Goal: Task Accomplishment & Management: Manage account settings

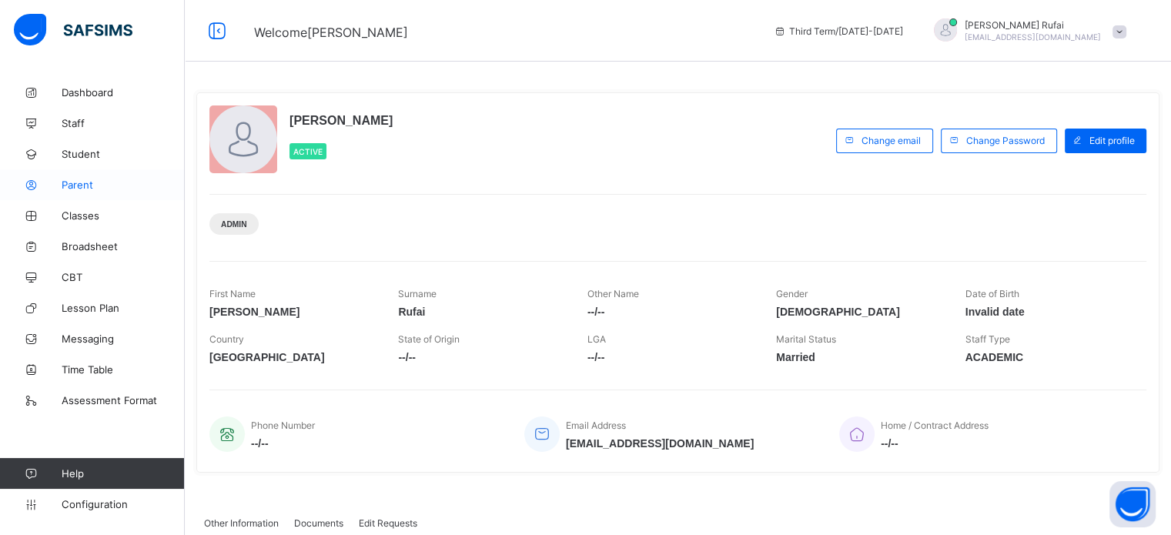
click at [73, 184] on span "Parent" at bounding box center [123, 185] width 123 height 12
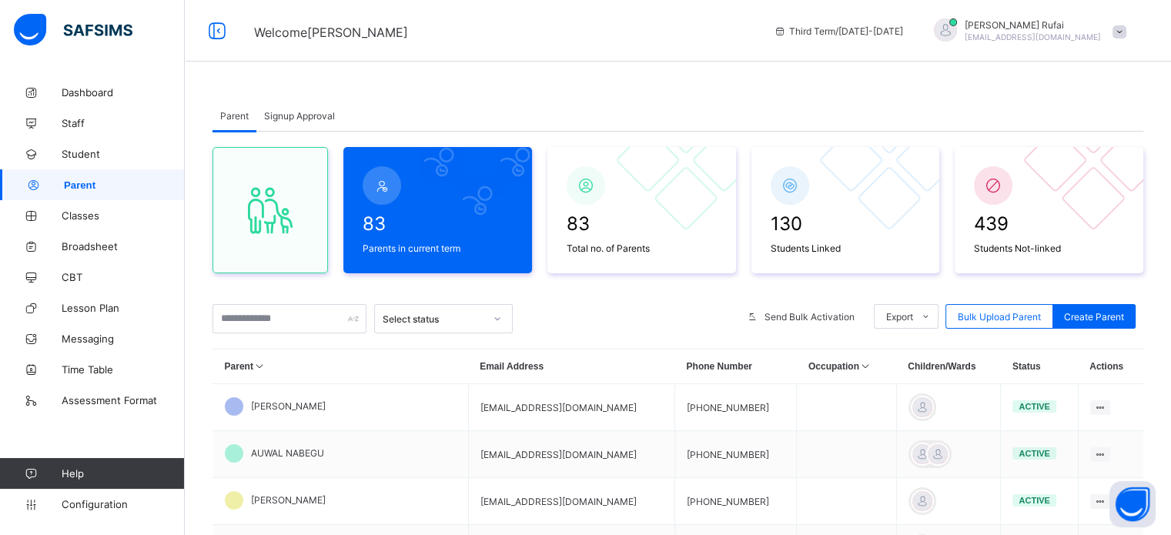
click at [306, 112] on span "Signup Approval" at bounding box center [299, 116] width 71 height 12
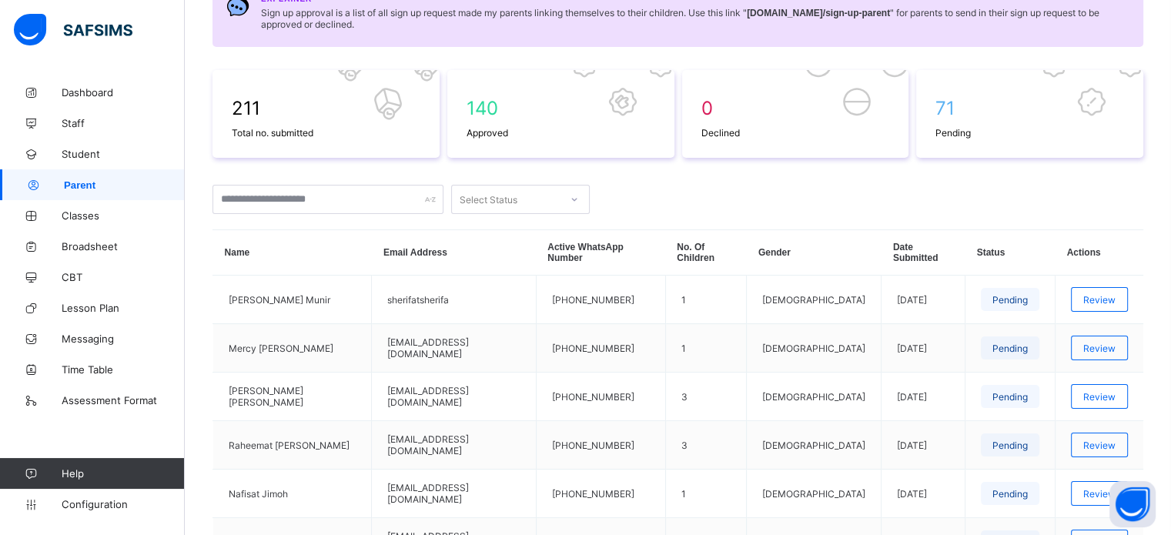
scroll to position [145, 0]
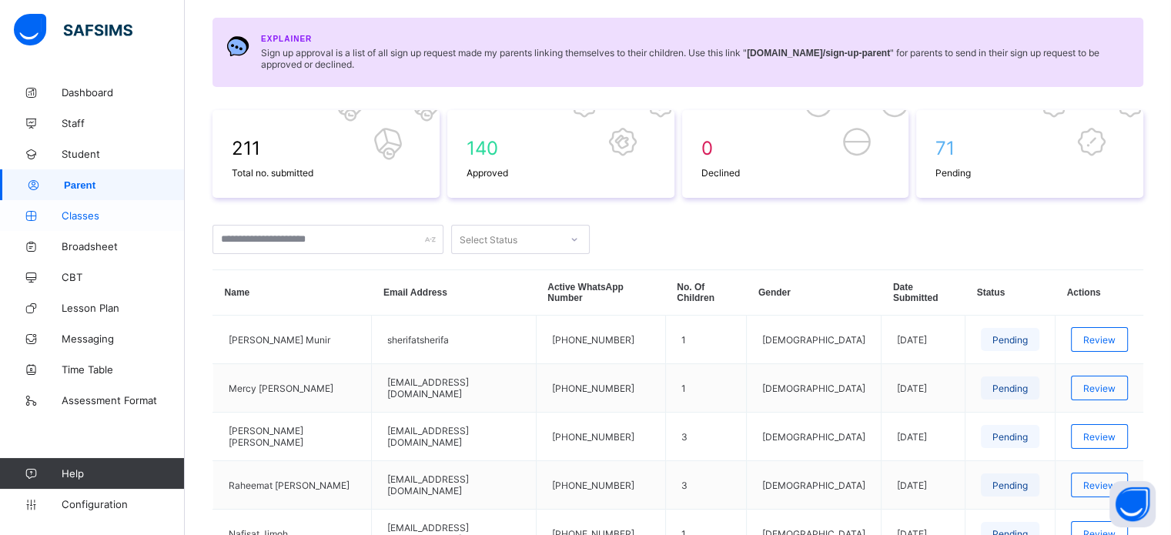
click at [95, 213] on span "Classes" at bounding box center [123, 215] width 123 height 12
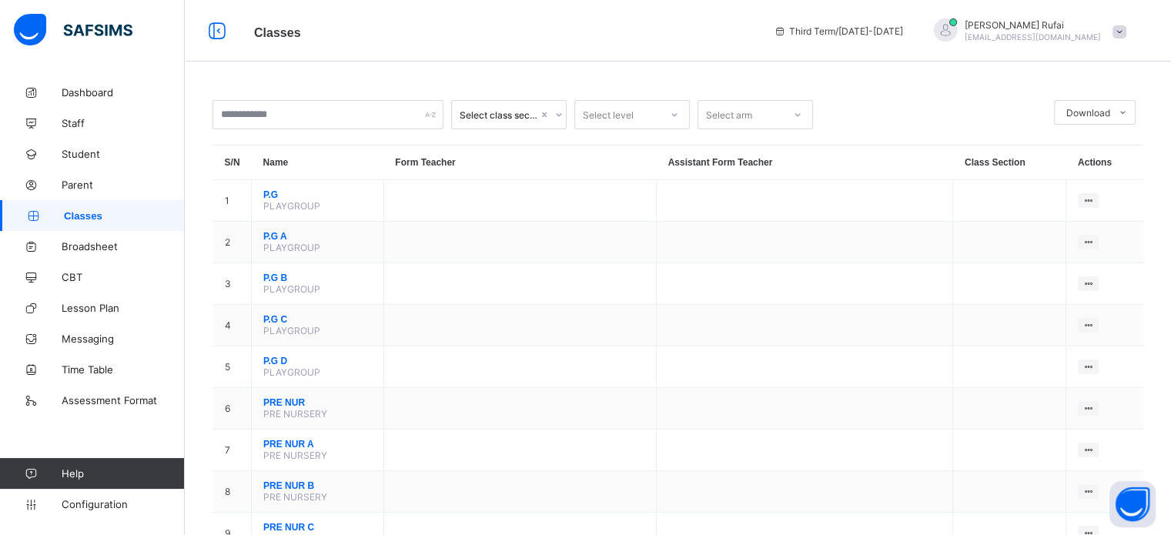
click at [632, 112] on div "Select level" at bounding box center [608, 114] width 51 height 29
click at [86, 154] on span "Student" at bounding box center [123, 154] width 123 height 12
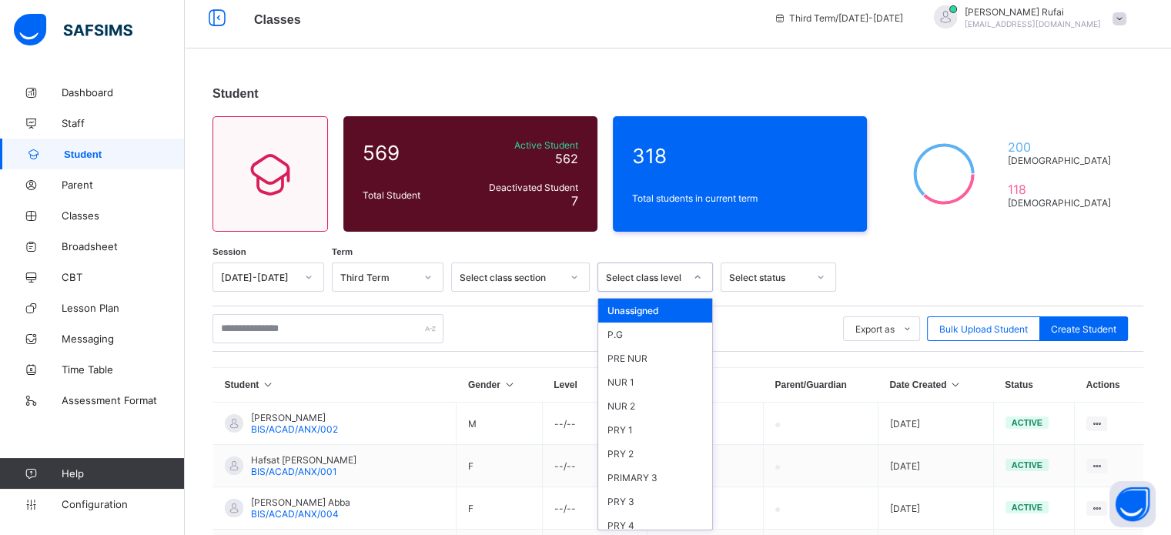
click at [686, 283] on div at bounding box center [698, 277] width 26 height 25
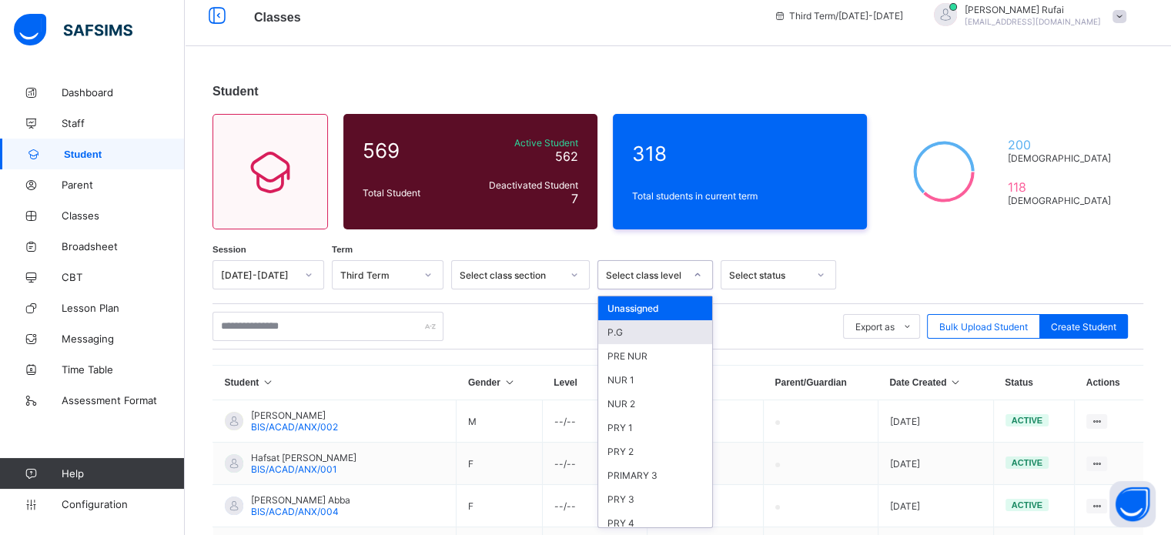
click at [658, 323] on div "P.G" at bounding box center [655, 332] width 114 height 24
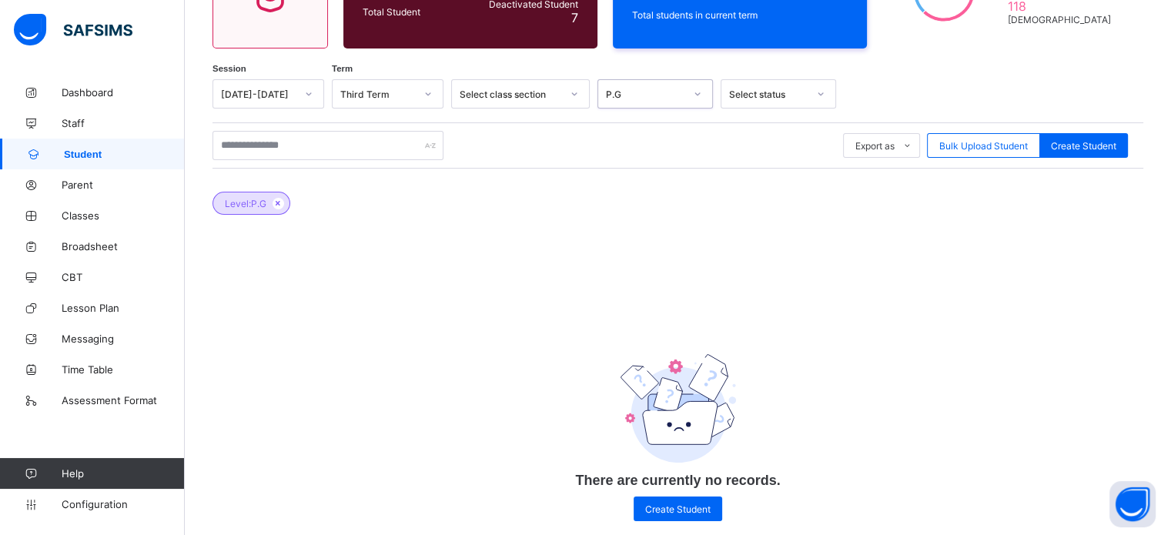
scroll to position [193, 0]
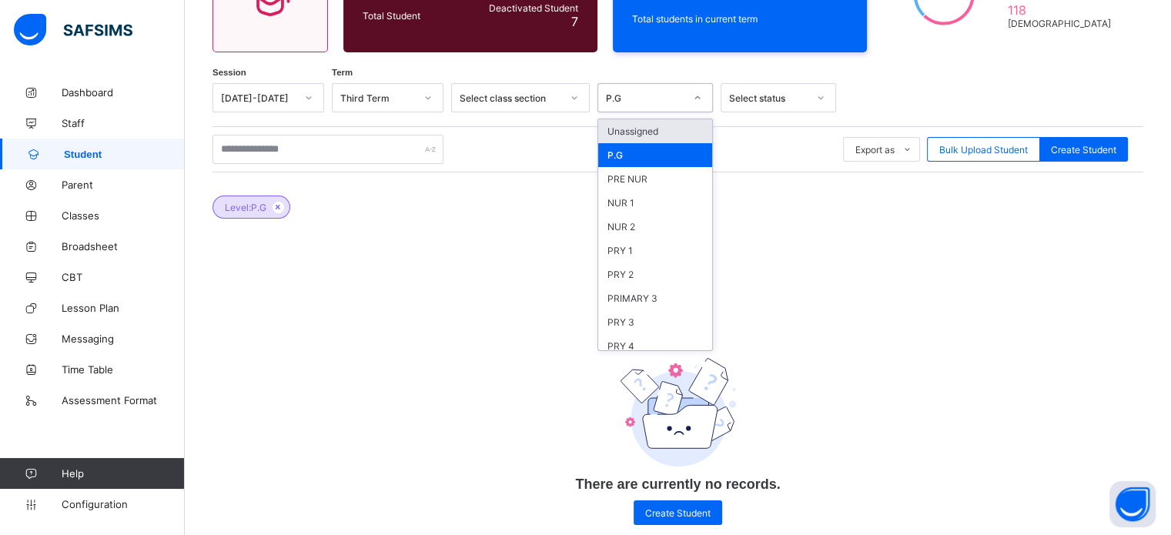
click at [662, 109] on div "P.G" at bounding box center [656, 97] width 116 height 29
click at [635, 177] on div "PRE NUR" at bounding box center [655, 179] width 114 height 24
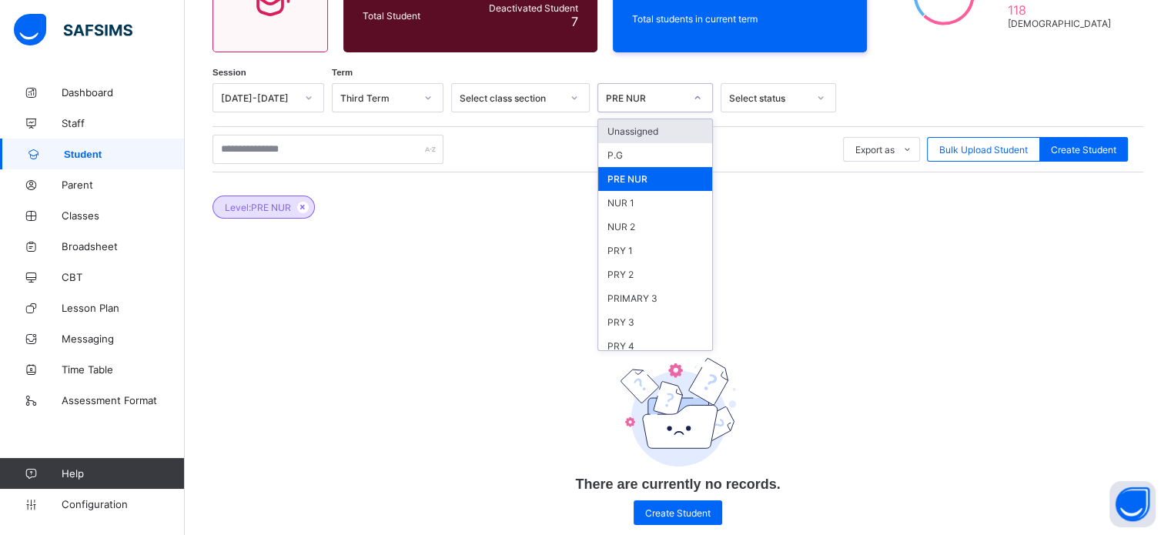
click at [669, 84] on div "PRE NUR" at bounding box center [656, 97] width 116 height 29
click at [644, 206] on div "NUR 1" at bounding box center [655, 203] width 114 height 24
click at [674, 96] on div "NUR 1" at bounding box center [645, 98] width 79 height 12
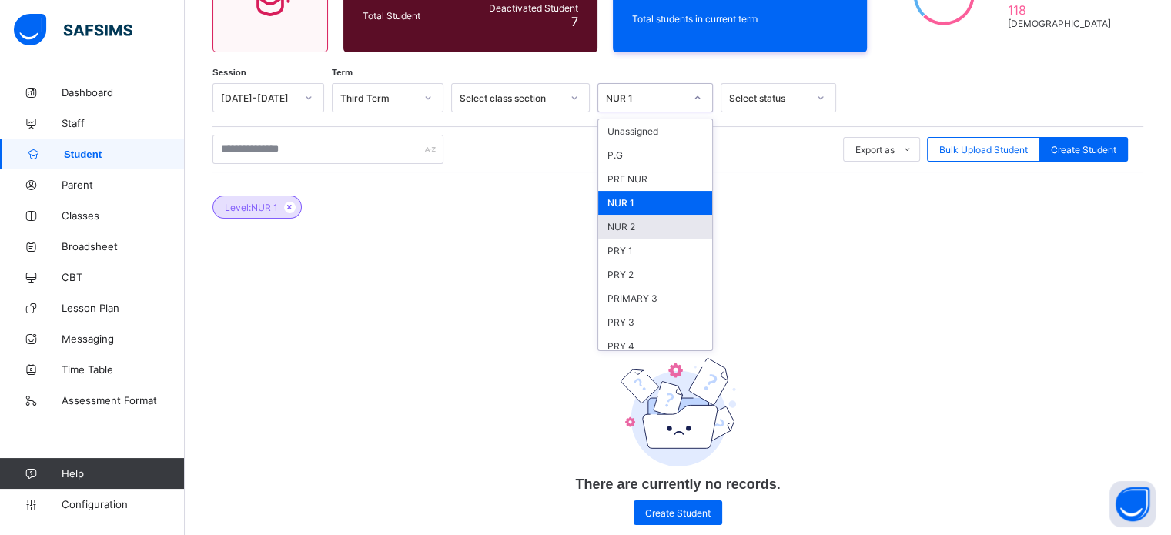
click at [626, 221] on div "NUR 2" at bounding box center [655, 227] width 114 height 24
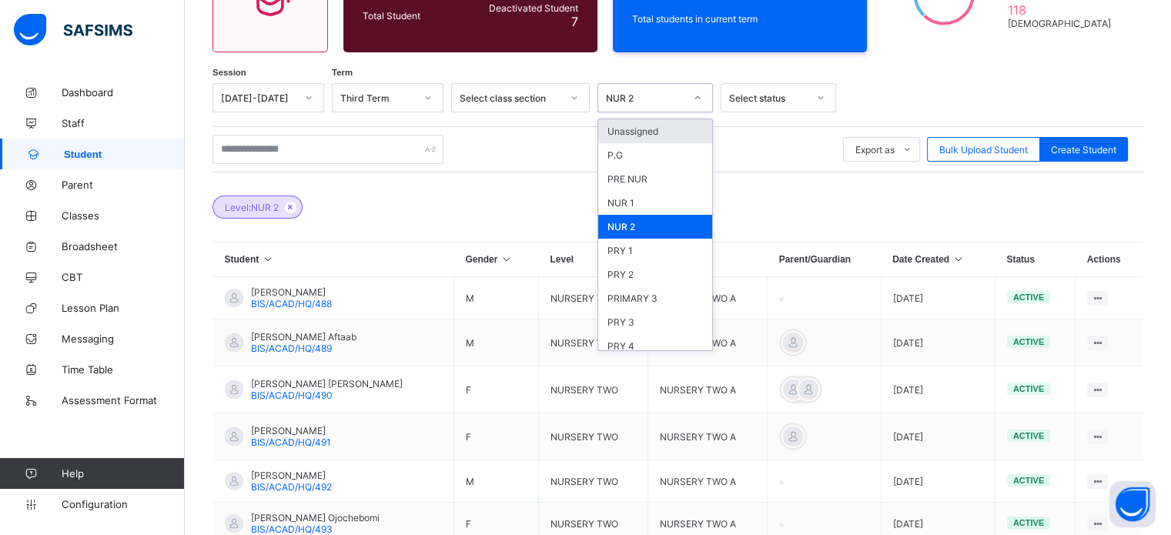
click at [675, 95] on div "NUR 2" at bounding box center [645, 98] width 79 height 12
click at [622, 246] on div "PRY 1" at bounding box center [655, 251] width 114 height 24
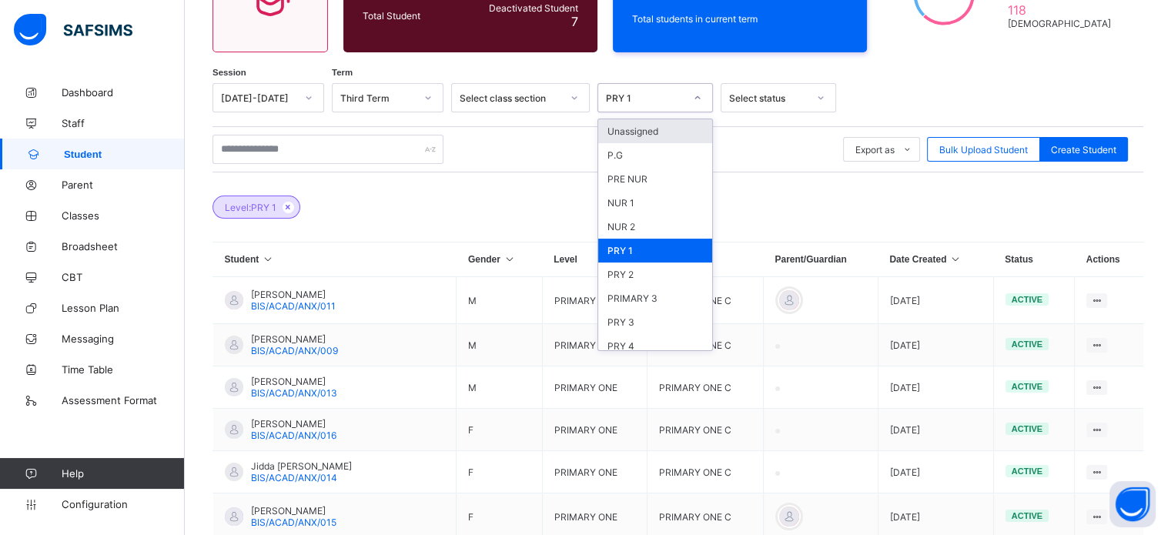
click at [681, 96] on div "PRY 1" at bounding box center [645, 98] width 79 height 12
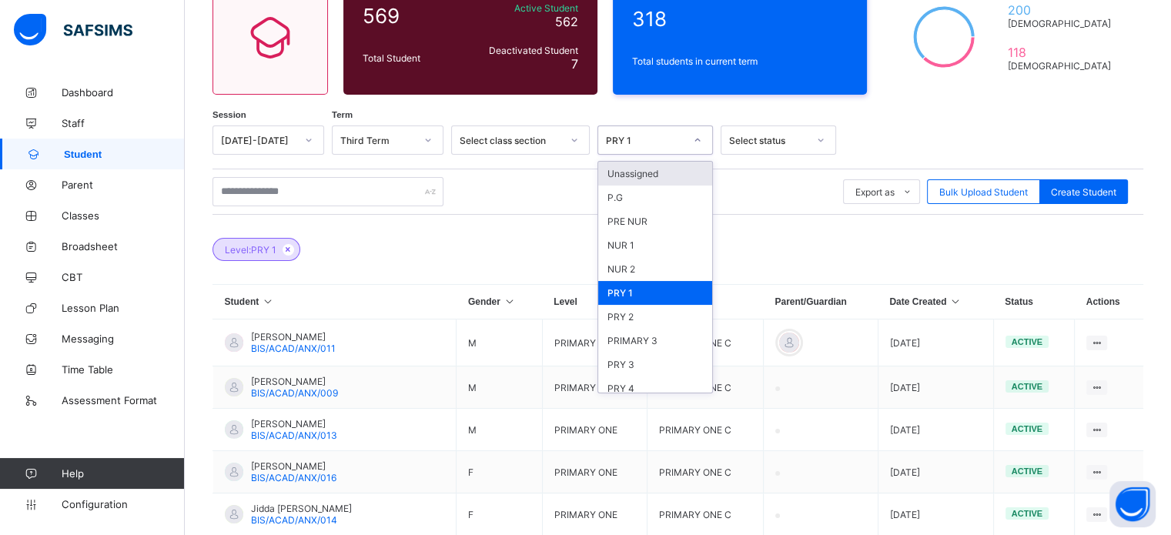
scroll to position [23, 0]
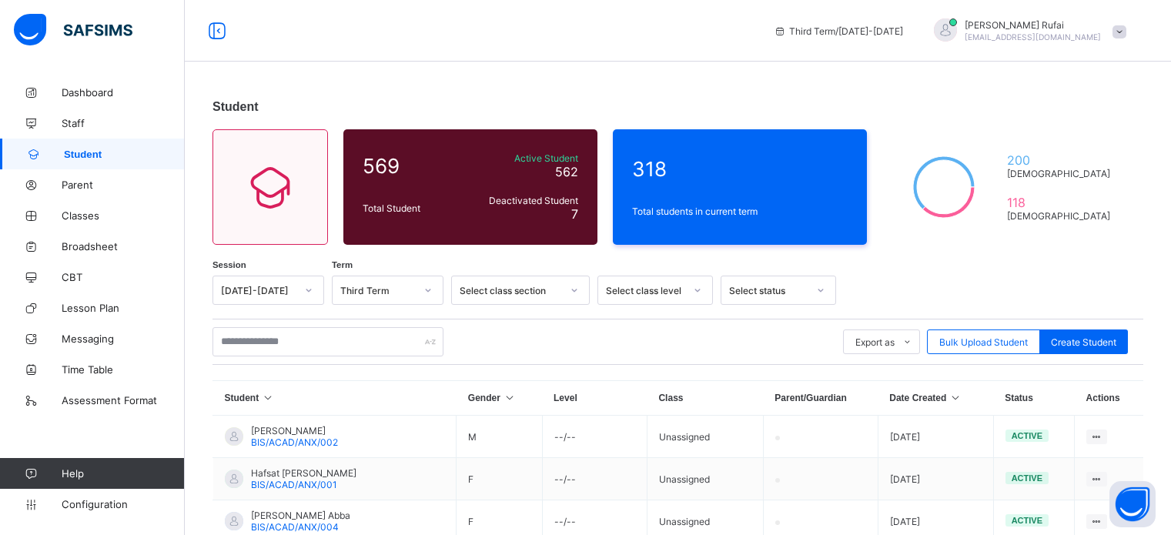
scroll to position [23, 0]
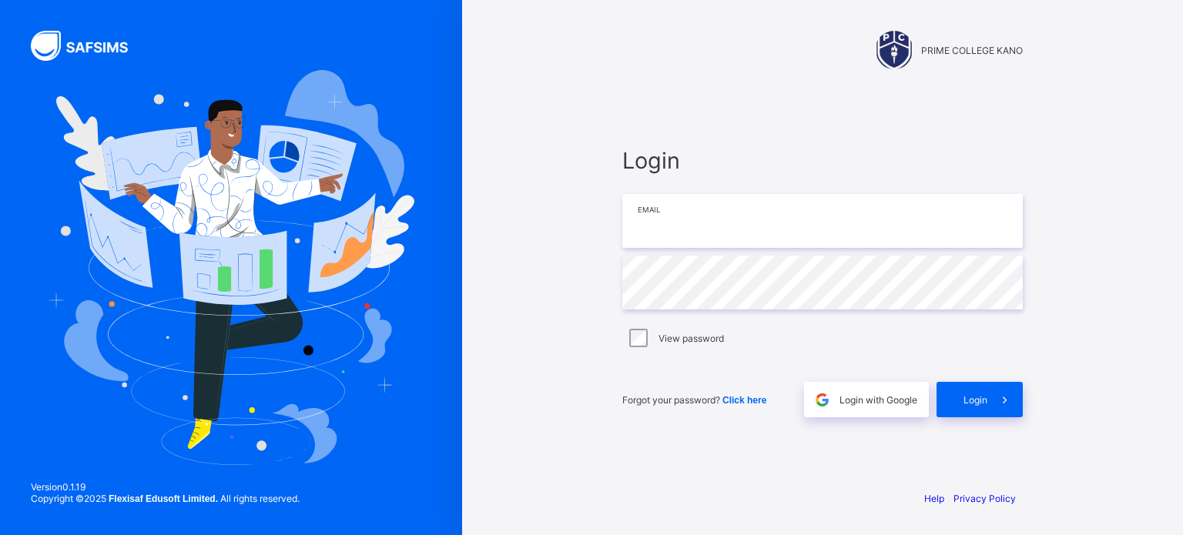
type input "**********"
click at [967, 405] on span "Login" at bounding box center [975, 400] width 24 height 12
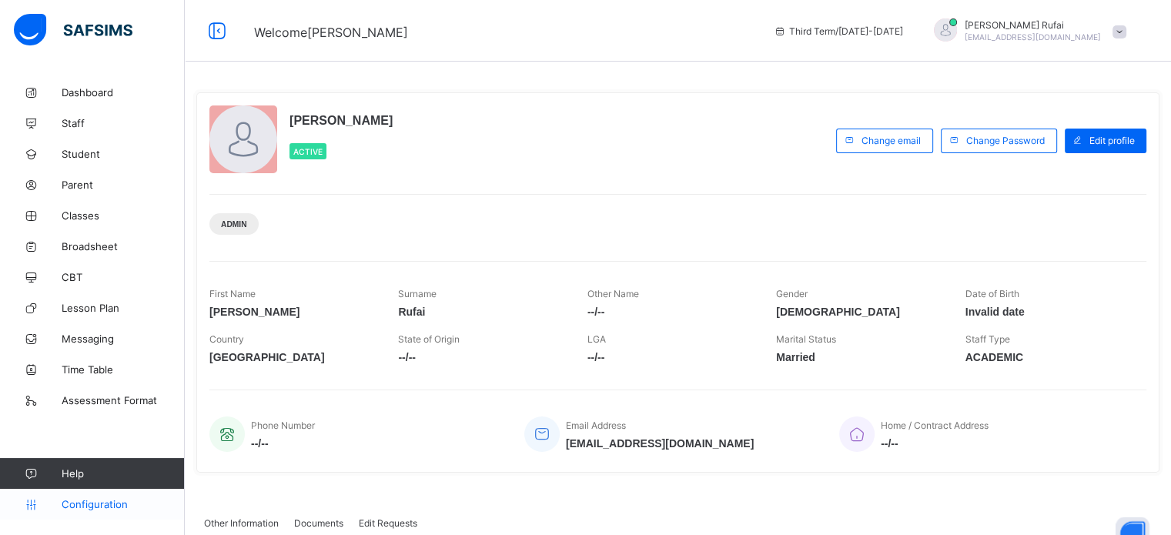
click at [91, 501] on span "Configuration" at bounding box center [123, 504] width 122 height 12
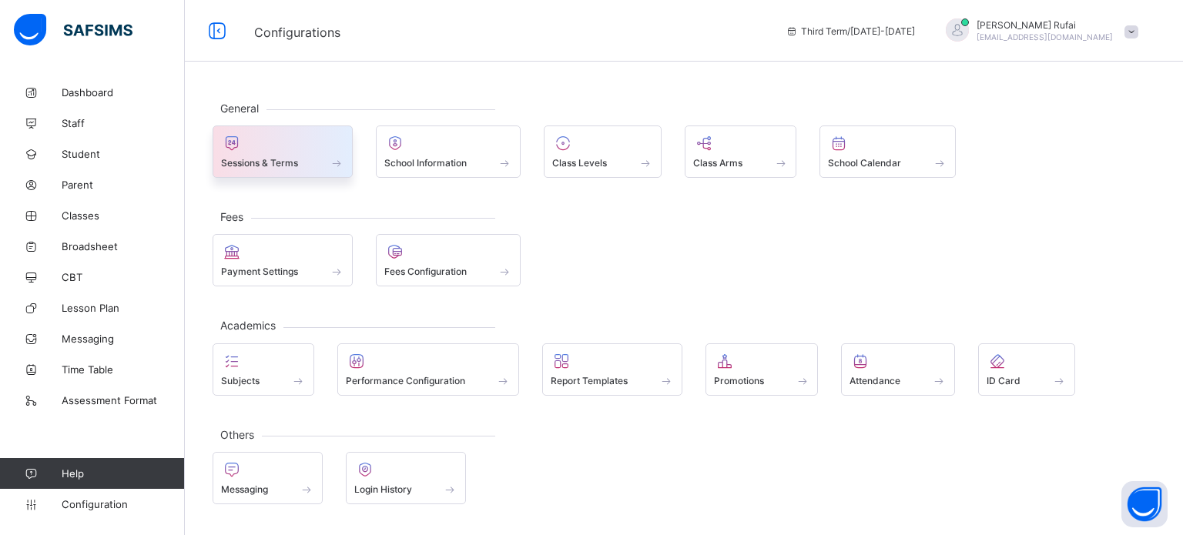
click at [282, 148] on div at bounding box center [282, 143] width 123 height 18
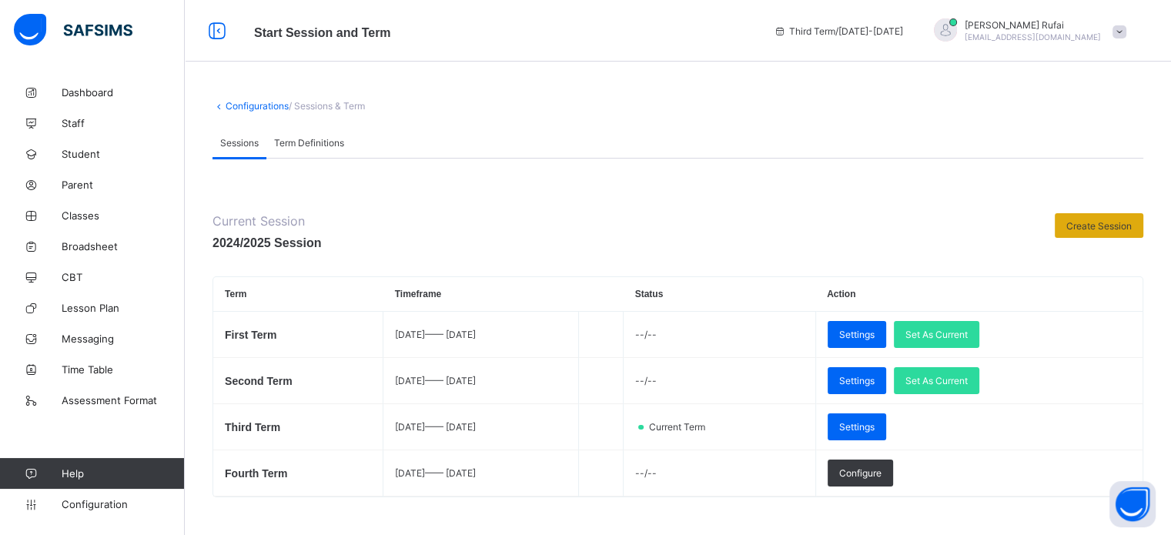
click at [1121, 230] on span "Create Session" at bounding box center [1099, 226] width 65 height 12
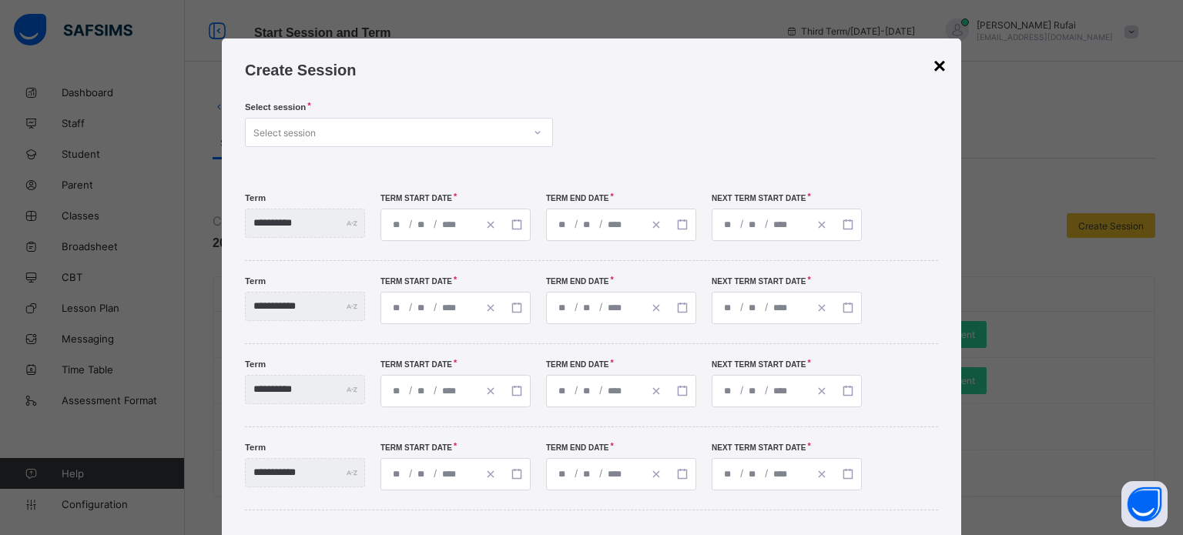
click at [933, 70] on div "×" at bounding box center [939, 66] width 12 height 25
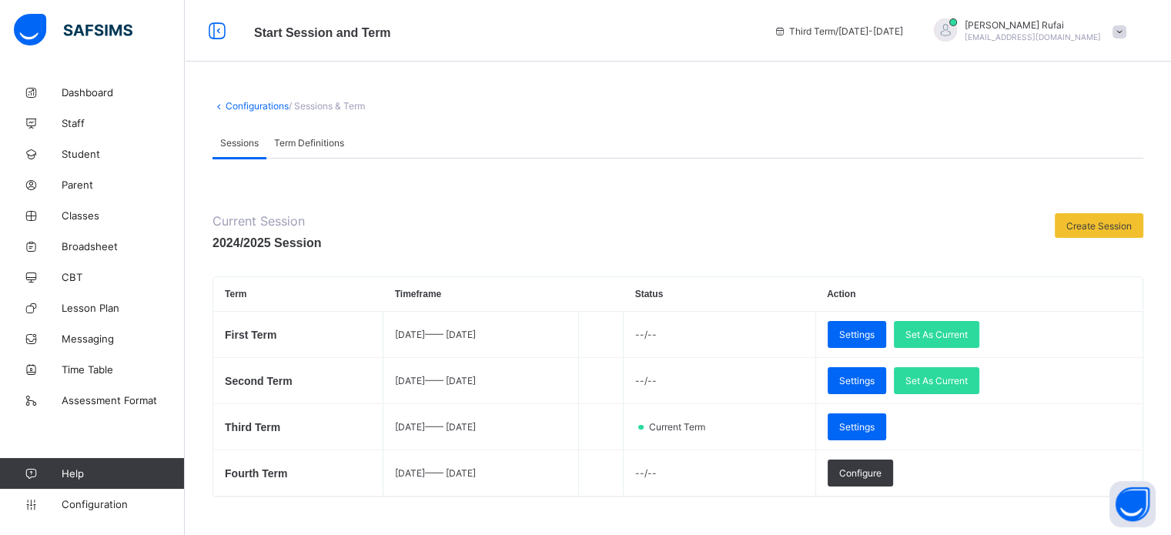
click at [320, 140] on span "Term Definitions" at bounding box center [309, 143] width 70 height 12
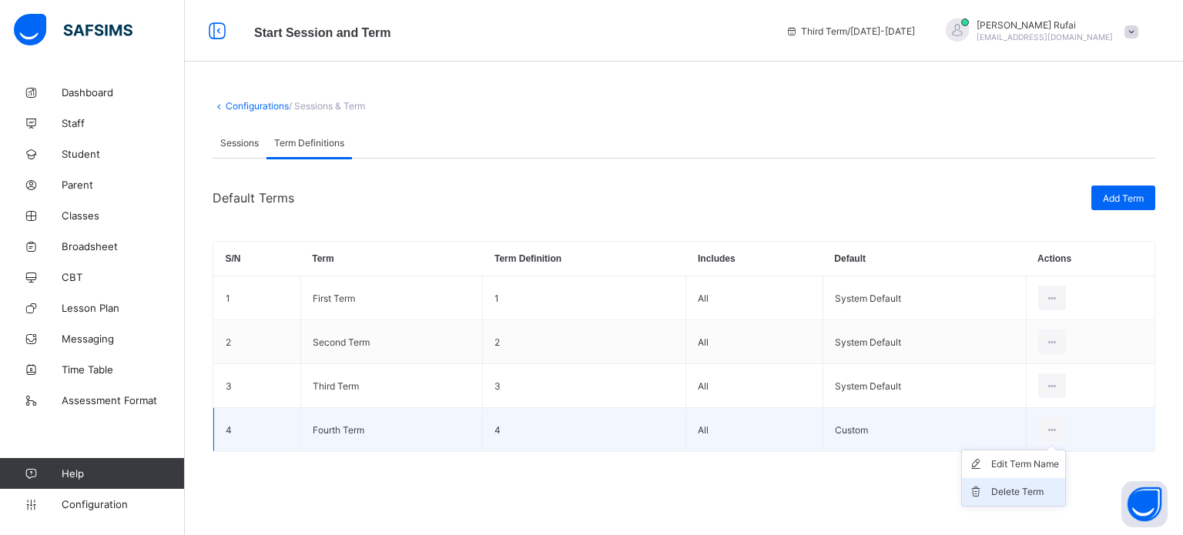
click at [1008, 495] on div "Delete Term" at bounding box center [1025, 491] width 68 height 15
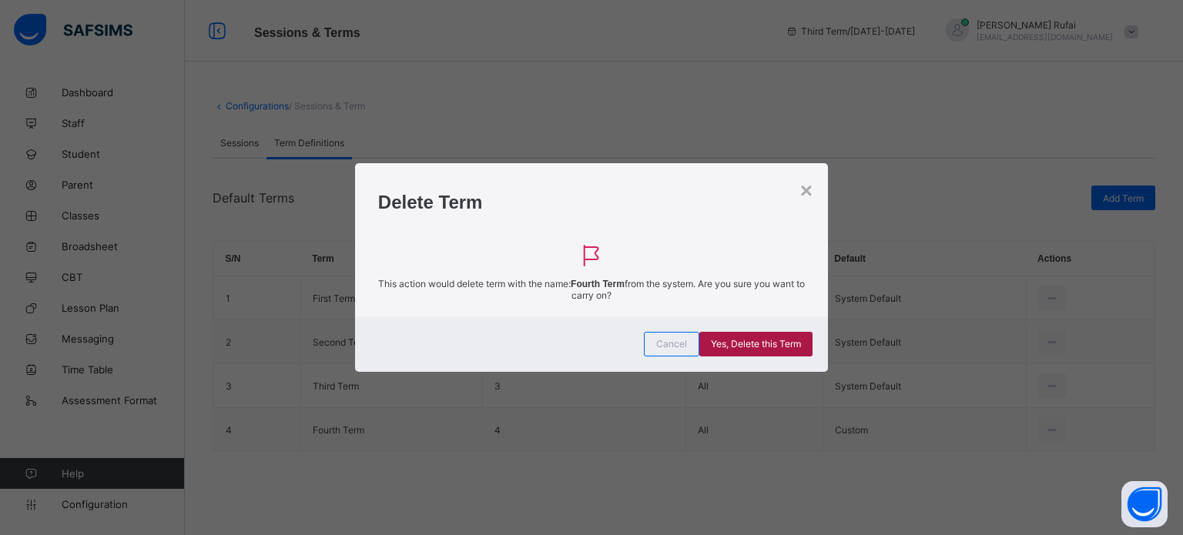
click at [768, 350] on div "Yes, Delete this Term" at bounding box center [755, 344] width 113 height 25
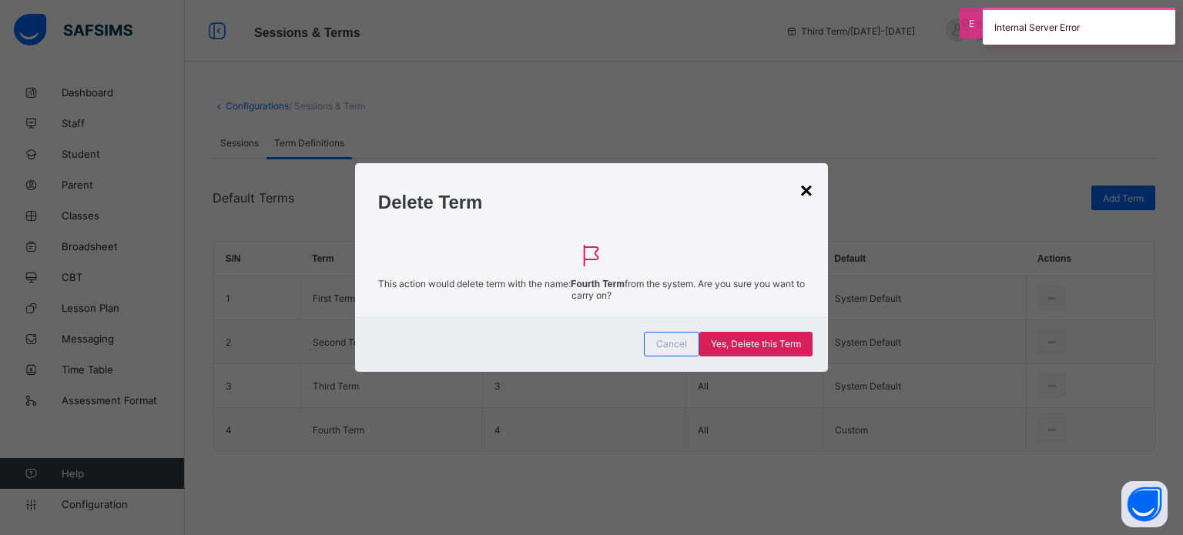
click at [806, 196] on div "×" at bounding box center [806, 191] width 12 height 25
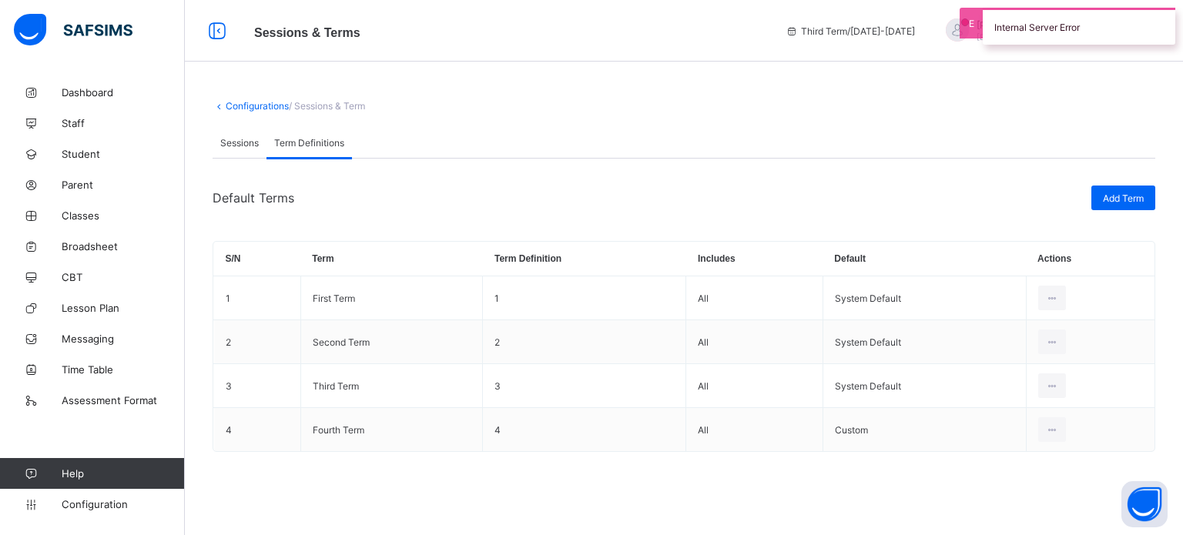
click at [243, 143] on span "Sessions" at bounding box center [239, 143] width 39 height 12
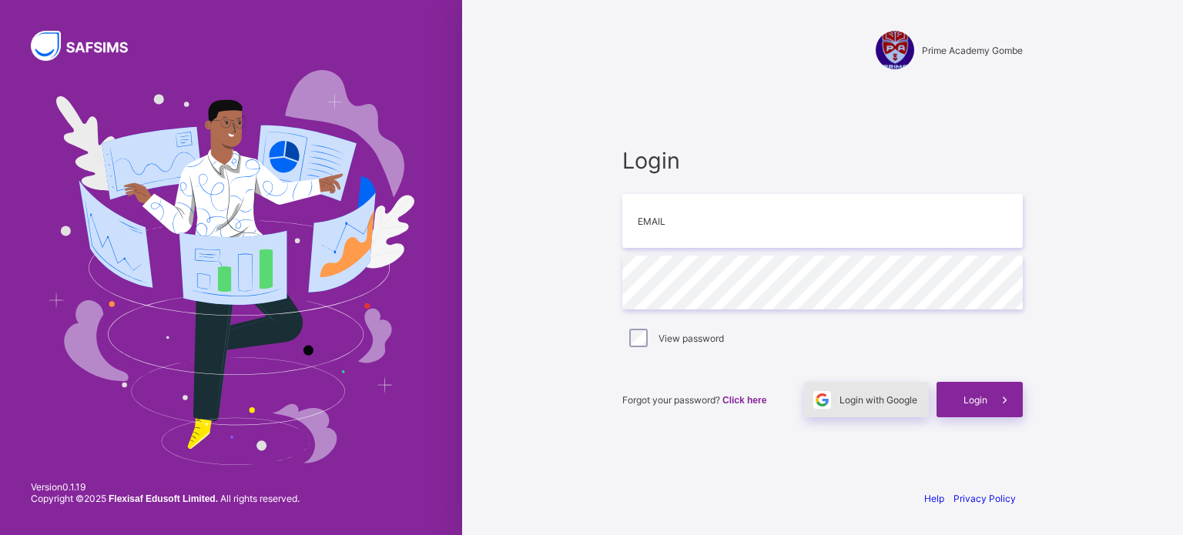
click at [870, 408] on div "Login with Google" at bounding box center [866, 399] width 125 height 35
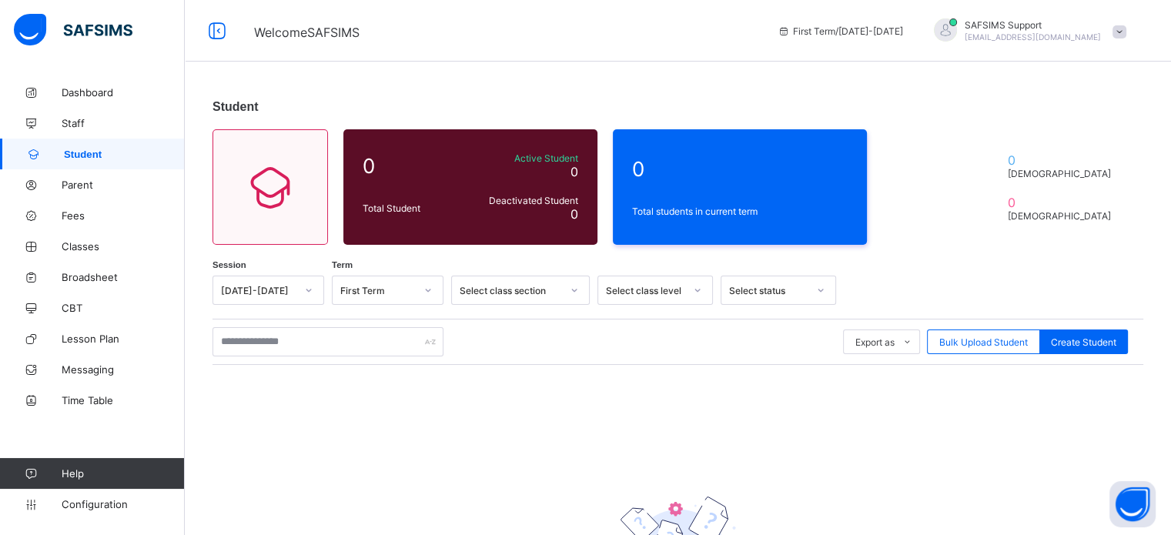
click at [74, 114] on link "Staff" at bounding box center [92, 123] width 185 height 31
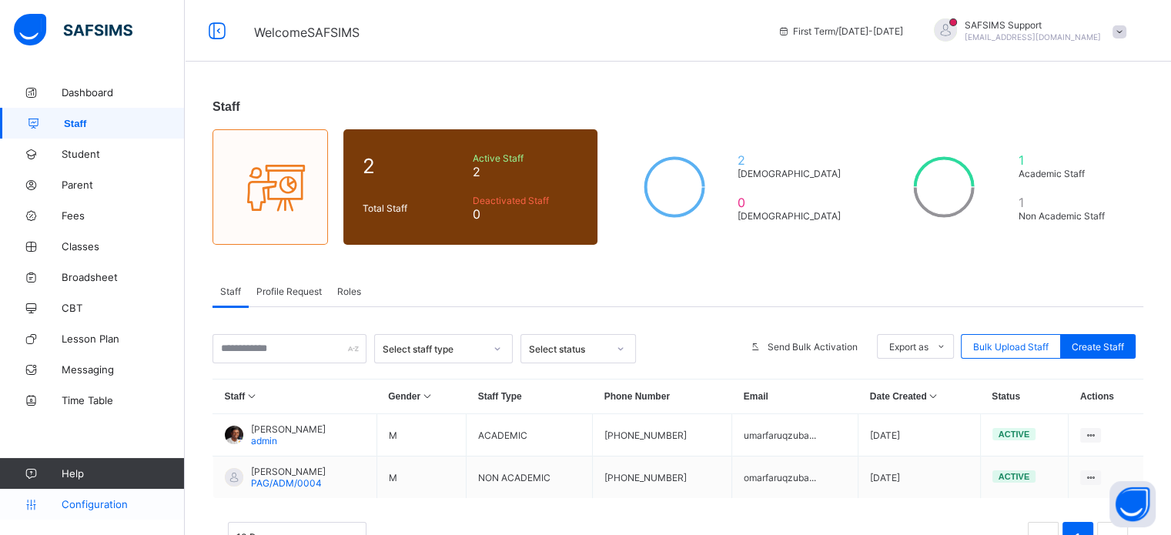
click at [83, 504] on span "Configuration" at bounding box center [123, 504] width 122 height 12
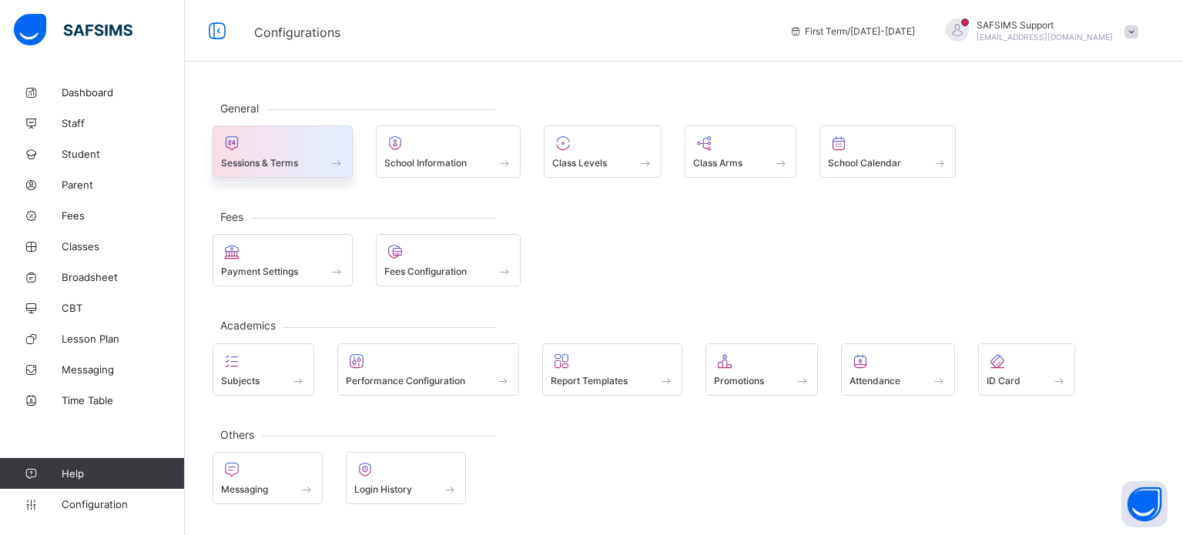
click at [242, 174] on div "Sessions & Terms" at bounding box center [283, 152] width 140 height 52
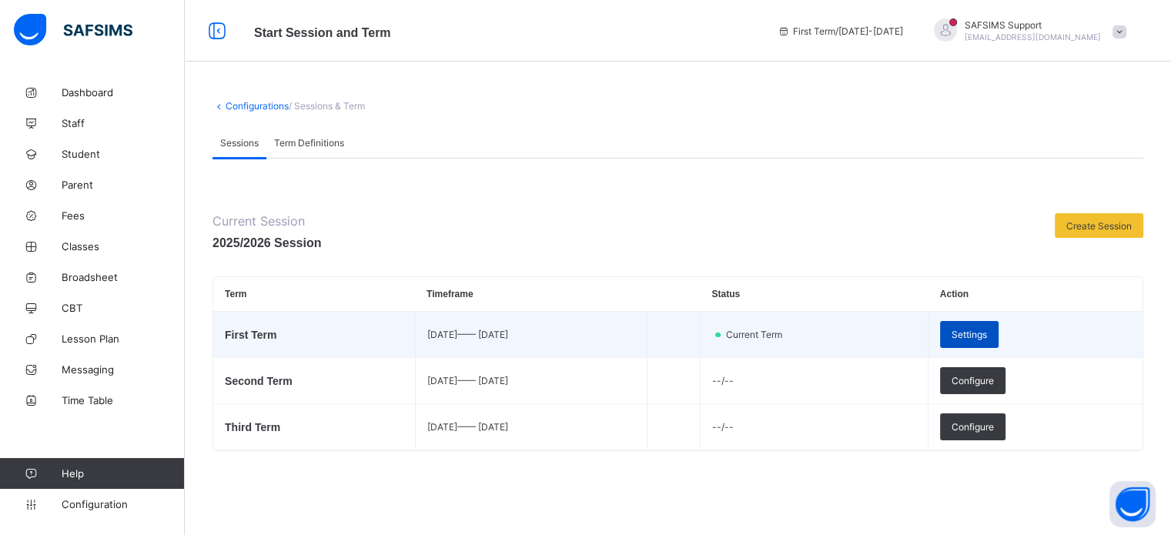
click at [987, 339] on span "Settings" at bounding box center [969, 335] width 35 height 12
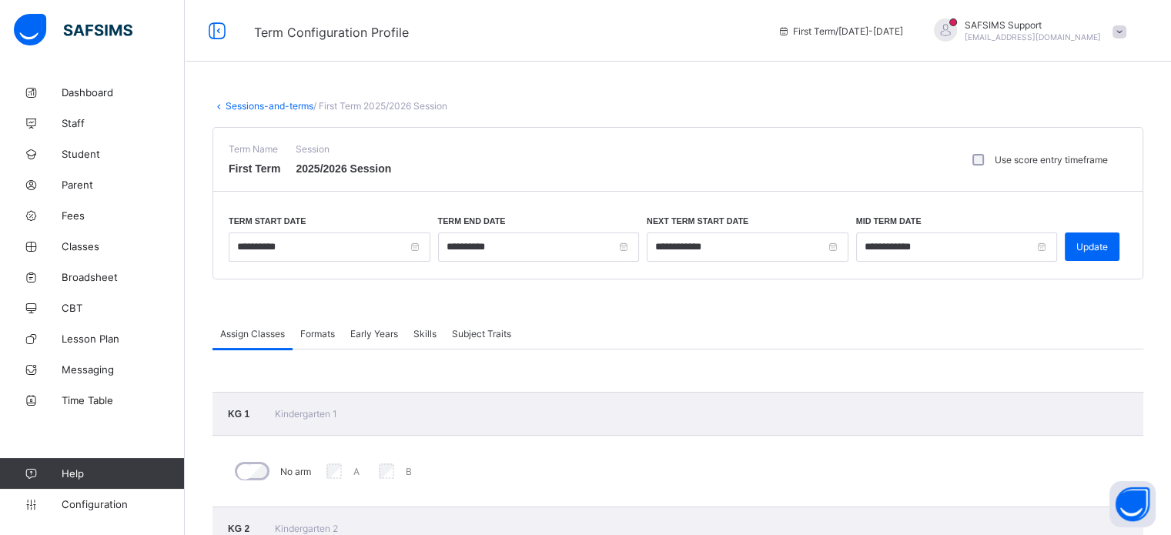
click at [314, 333] on span "Formats" at bounding box center [317, 334] width 35 height 12
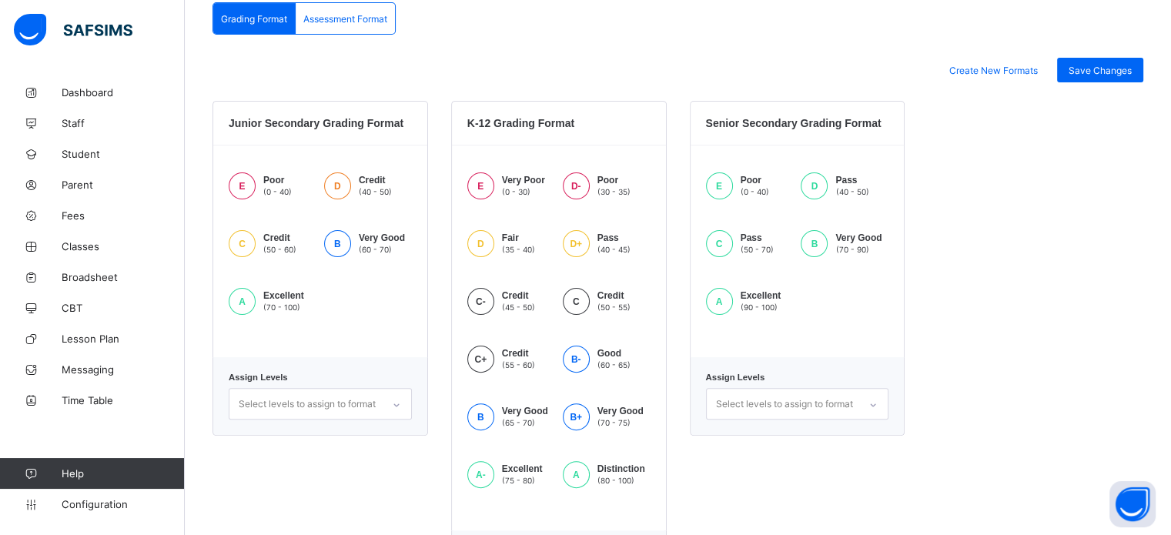
scroll to position [186, 0]
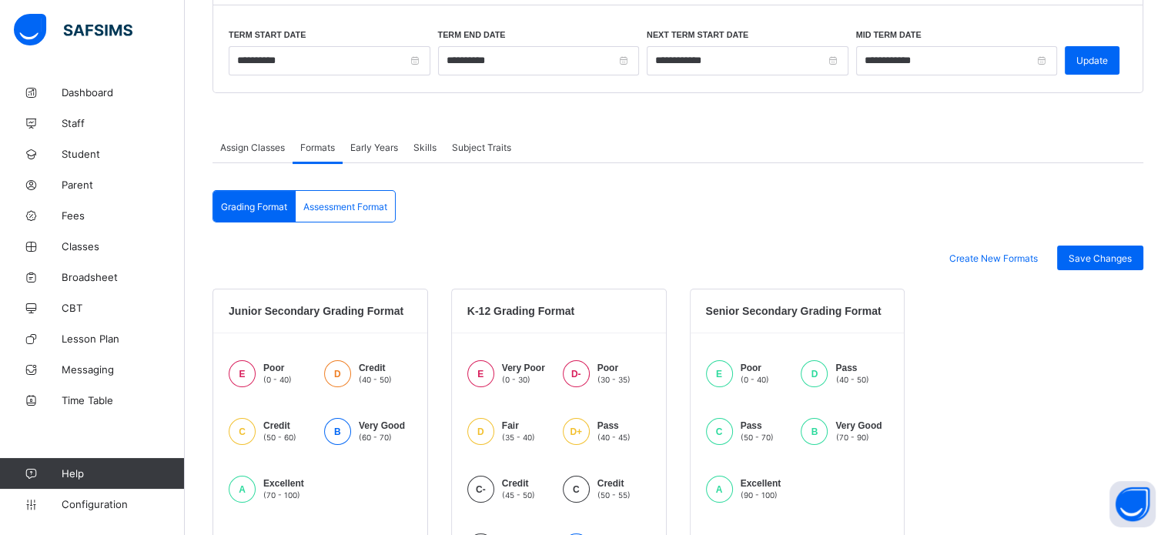
click at [339, 217] on div "Assessment Format" at bounding box center [345, 206] width 99 height 31
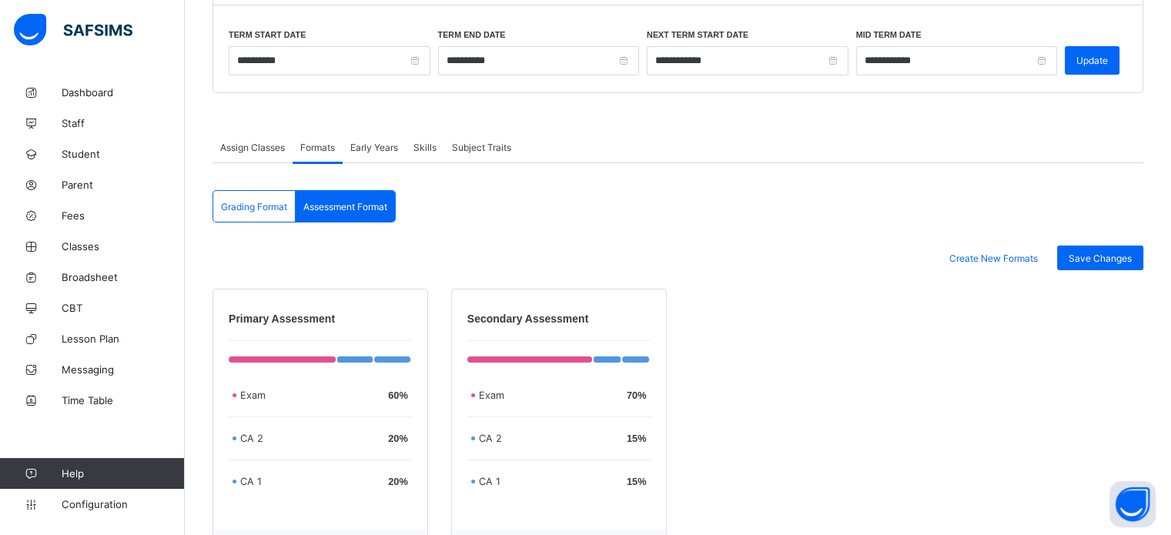
click at [243, 150] on span "Assign Classes" at bounding box center [252, 148] width 65 height 12
